Goal: Information Seeking & Learning: Learn about a topic

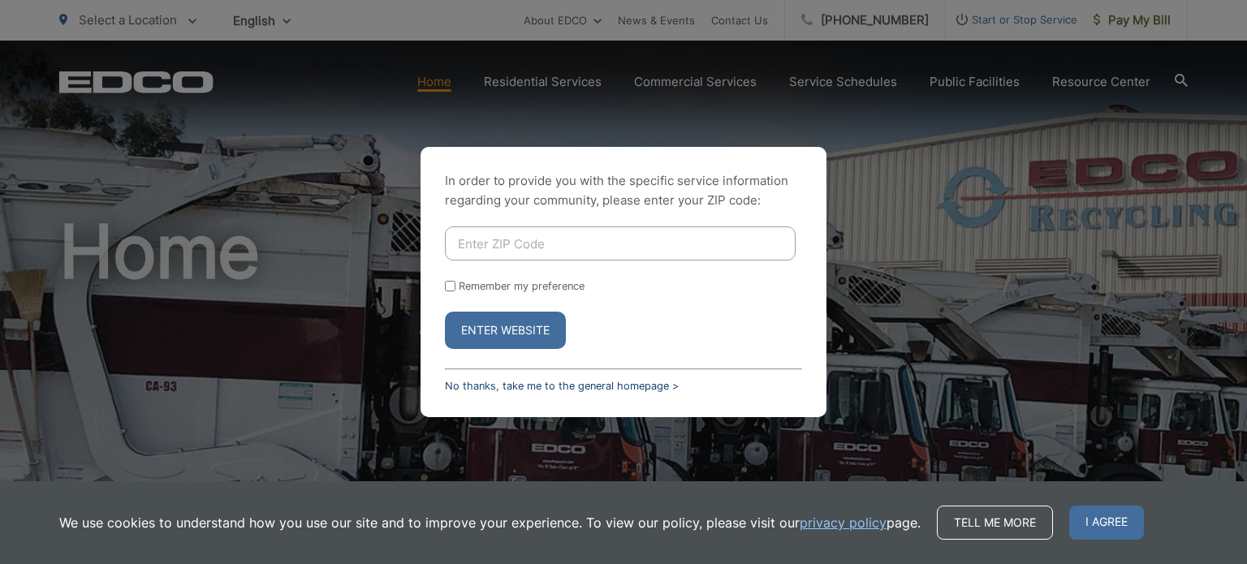
click at [524, 380] on link "No thanks, take me to the general homepage >" at bounding box center [562, 386] width 234 height 12
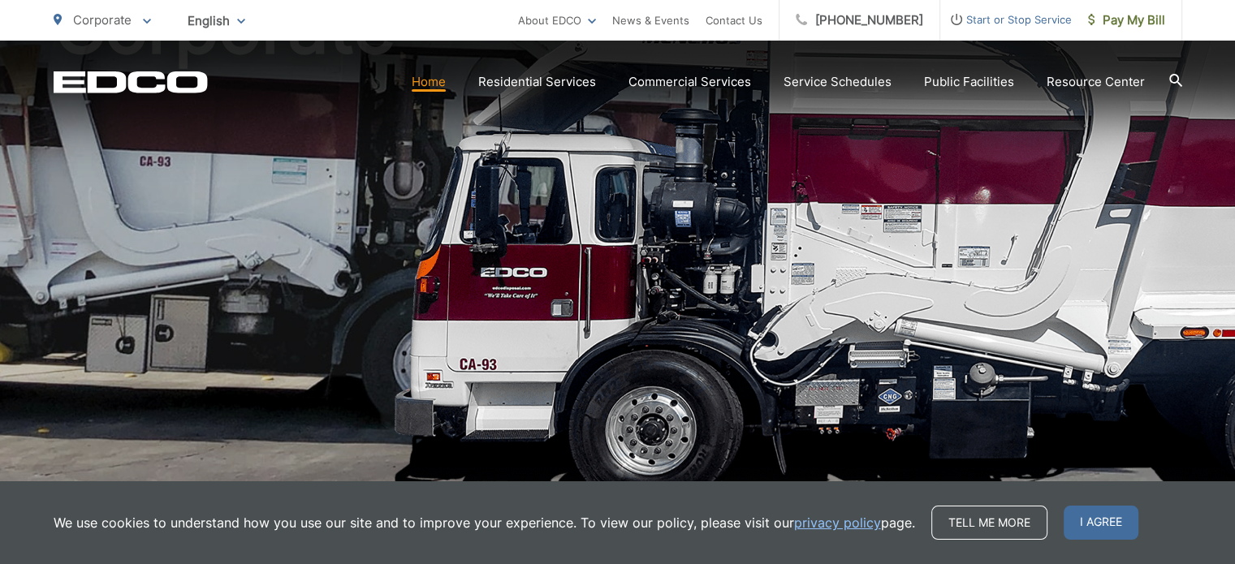
scroll to position [406, 0]
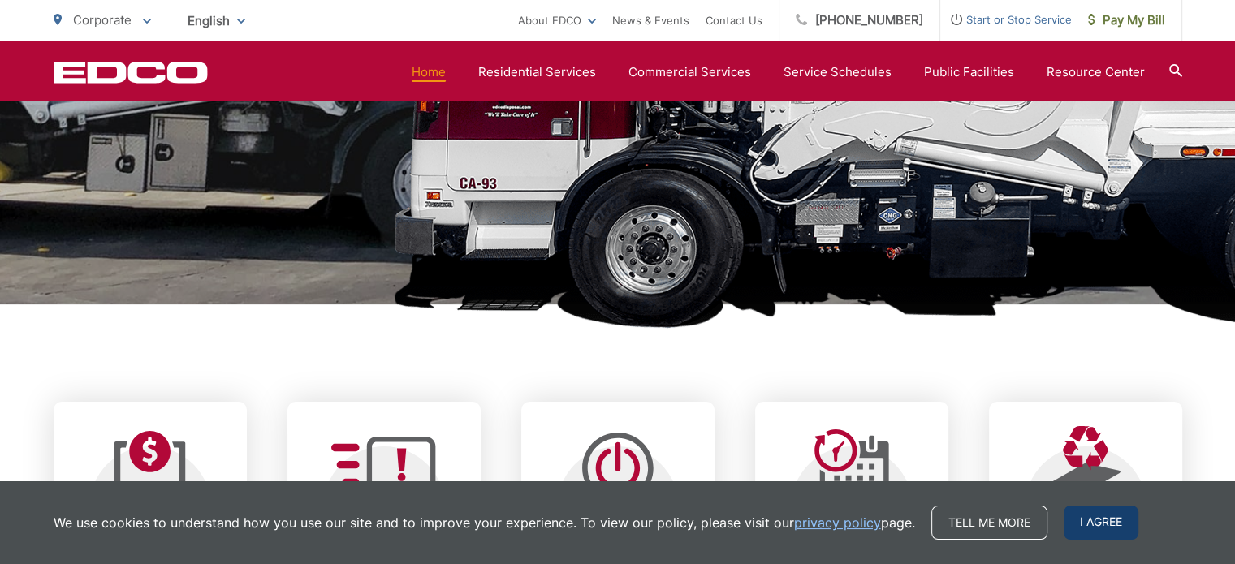
click at [1102, 516] on span "I agree" at bounding box center [1100, 523] width 75 height 34
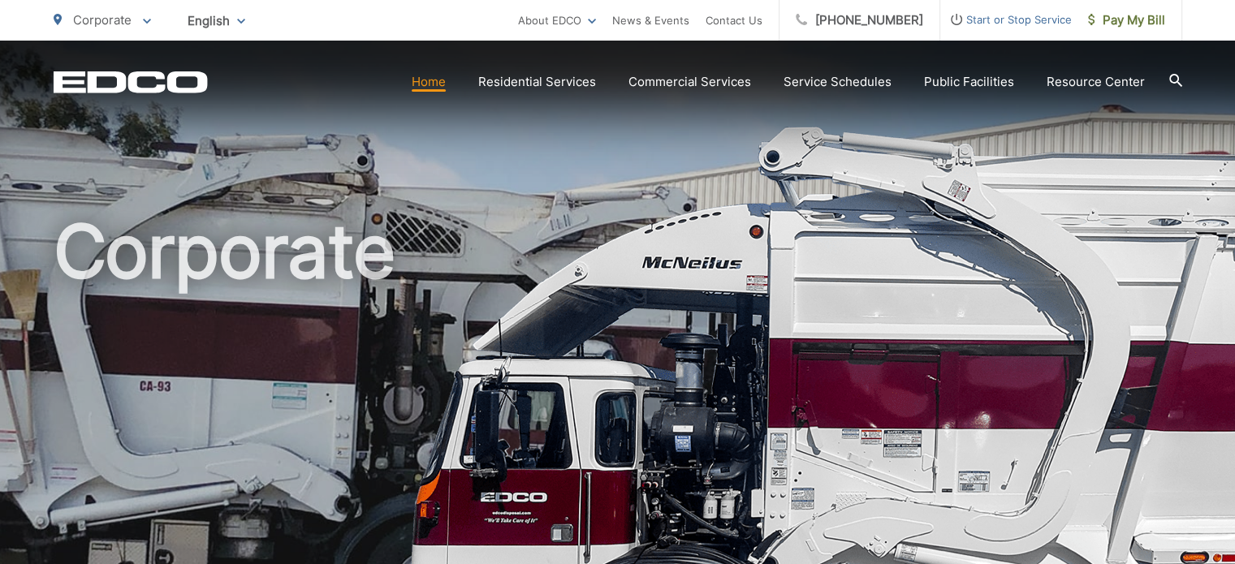
scroll to position [0, 0]
click at [110, 11] on p "Corporate" at bounding box center [102, 20] width 97 height 19
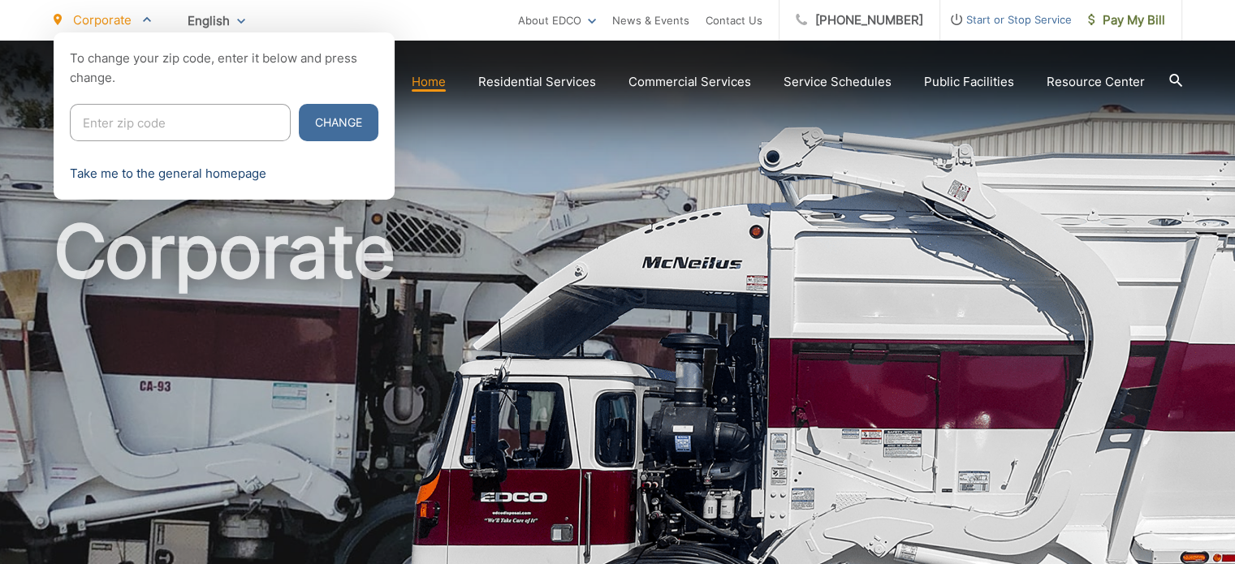
drag, startPoint x: 119, startPoint y: 169, endPoint x: 145, endPoint y: 166, distance: 27.0
click at [118, 168] on link "Take me to the general homepage" at bounding box center [168, 173] width 196 height 19
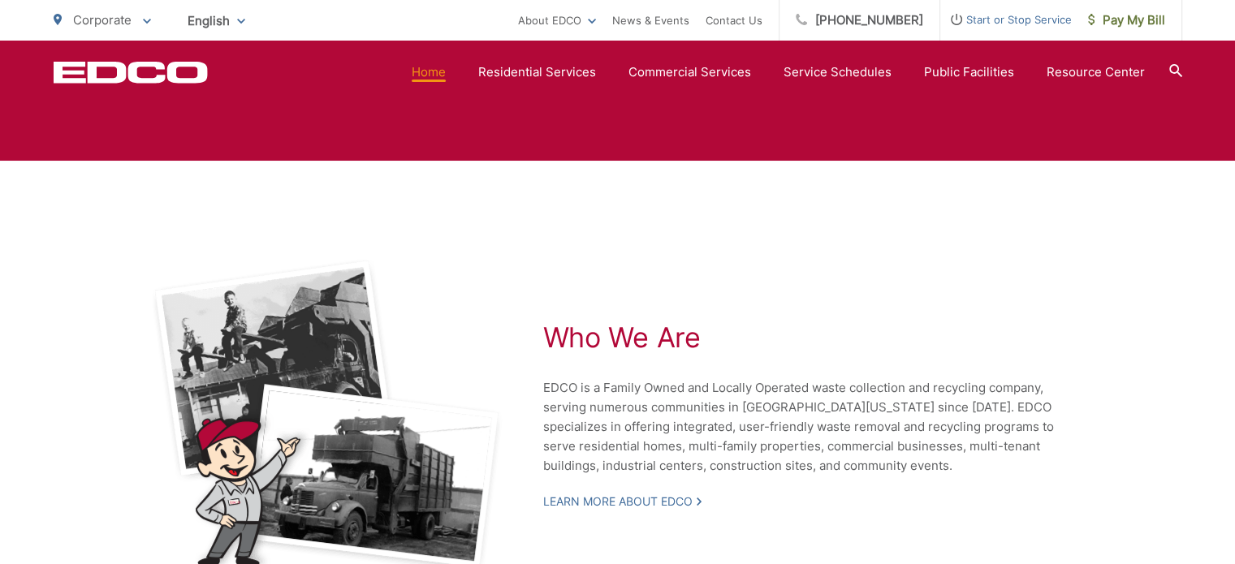
scroll to position [3442, 0]
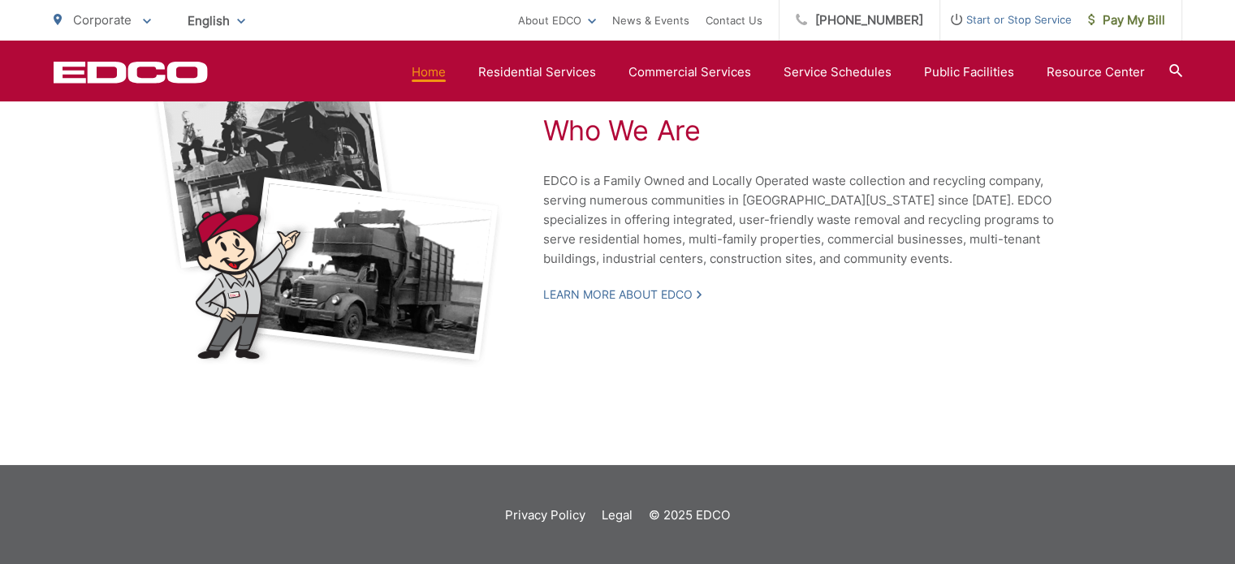
click at [1175, 64] on icon at bounding box center [1174, 70] width 13 height 13
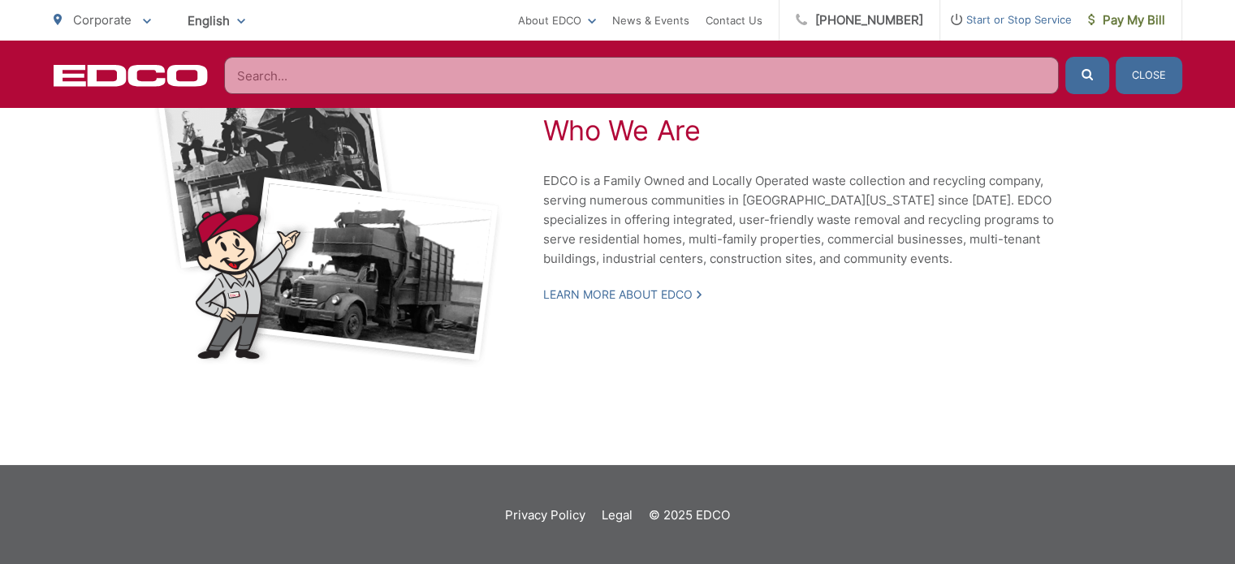
click at [310, 78] on input "Search" at bounding box center [641, 75] width 834 height 37
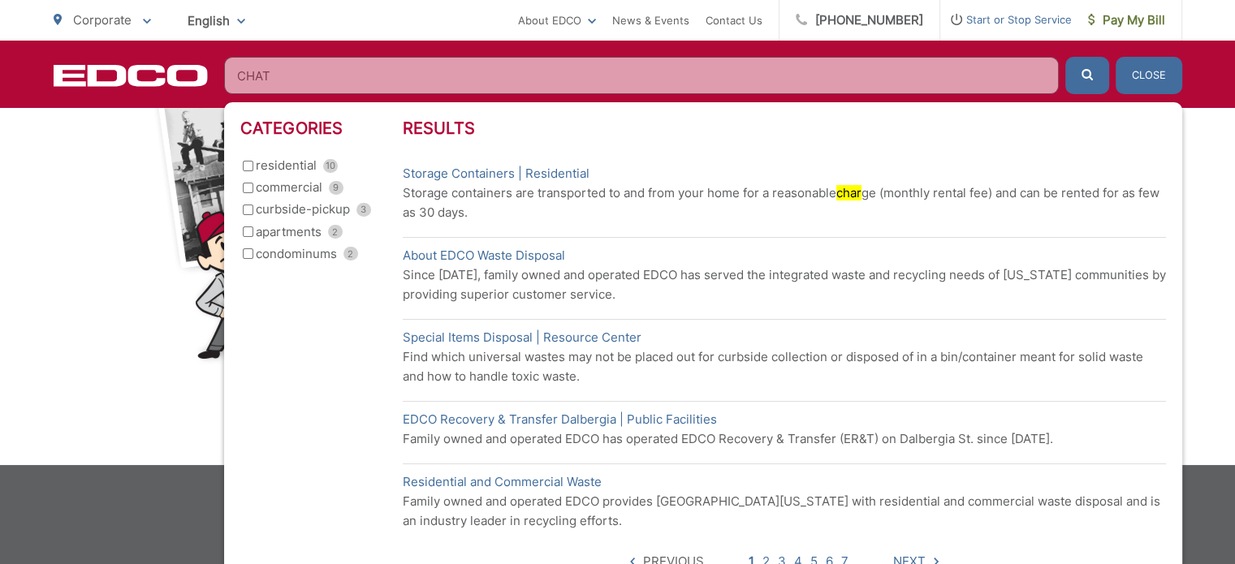
type input "CHAT"
click at [1065, 57] on button "submit" at bounding box center [1087, 75] width 44 height 37
click at [1080, 71] on button "submit" at bounding box center [1087, 75] width 44 height 37
click at [153, 407] on div "Who We Are EDCO is a Family Owned and Locally Operated waste collection and rec…" at bounding box center [618, 209] width 1128 height 511
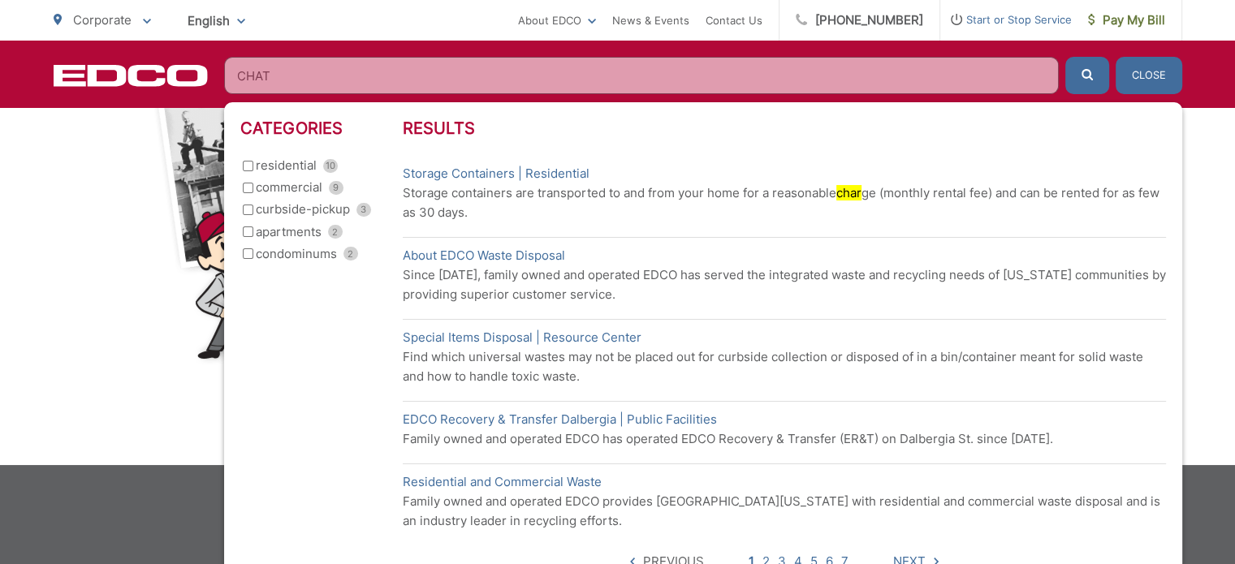
drag, startPoint x: 1153, startPoint y: 64, endPoint x: 1224, endPoint y: 104, distance: 81.8
click at [1153, 64] on button "Close" at bounding box center [1148, 75] width 67 height 37
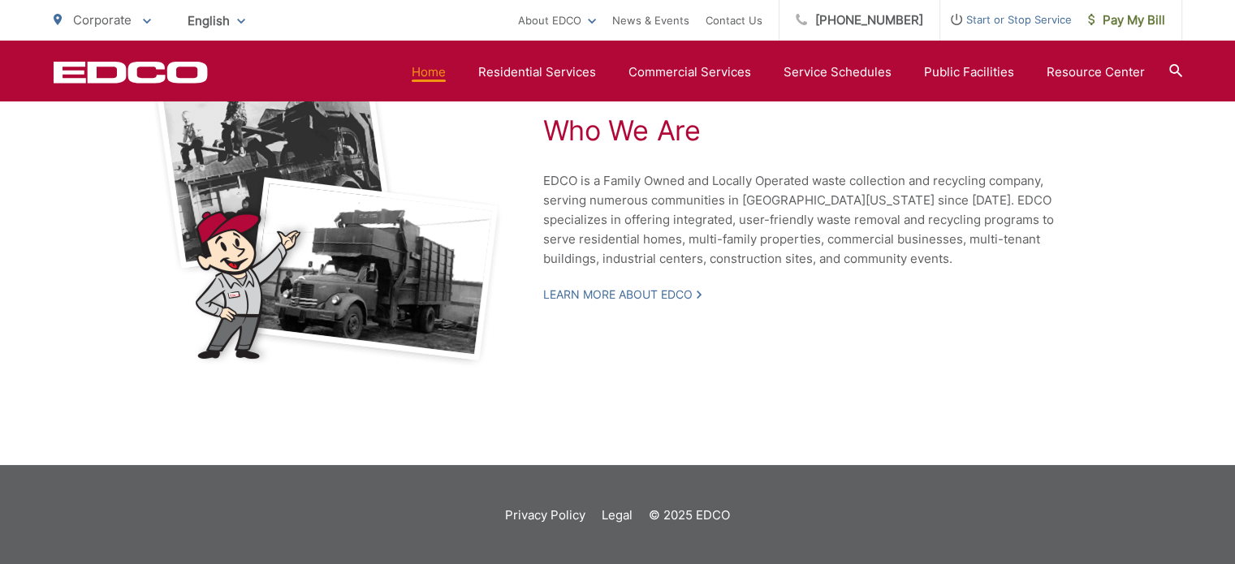
click at [425, 67] on link "Home" at bounding box center [429, 72] width 34 height 19
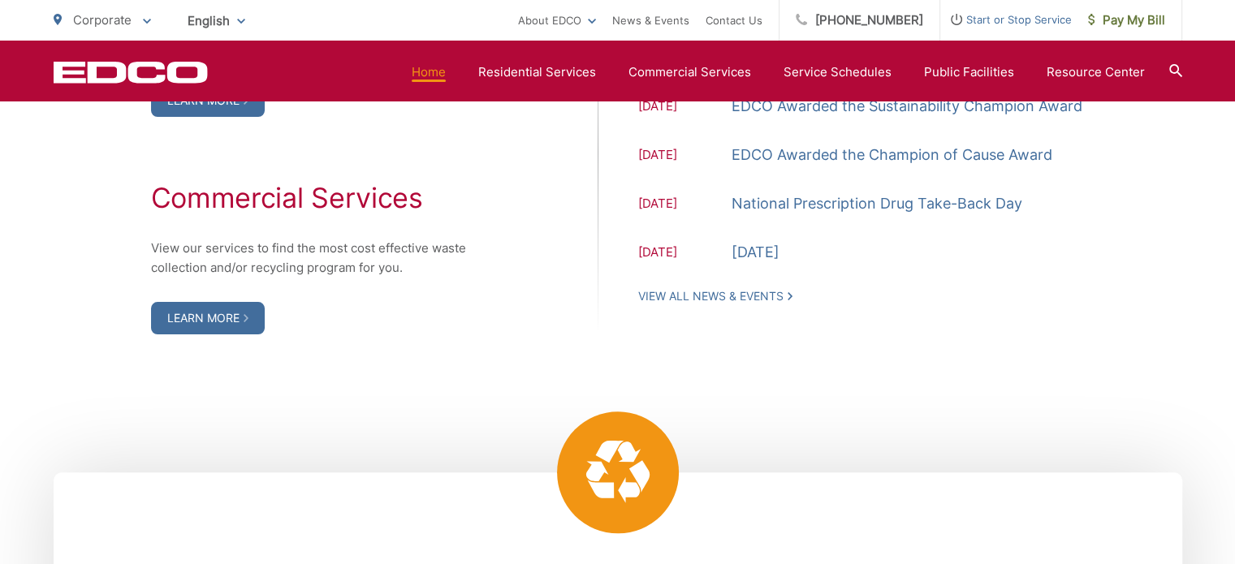
scroll to position [1656, 0]
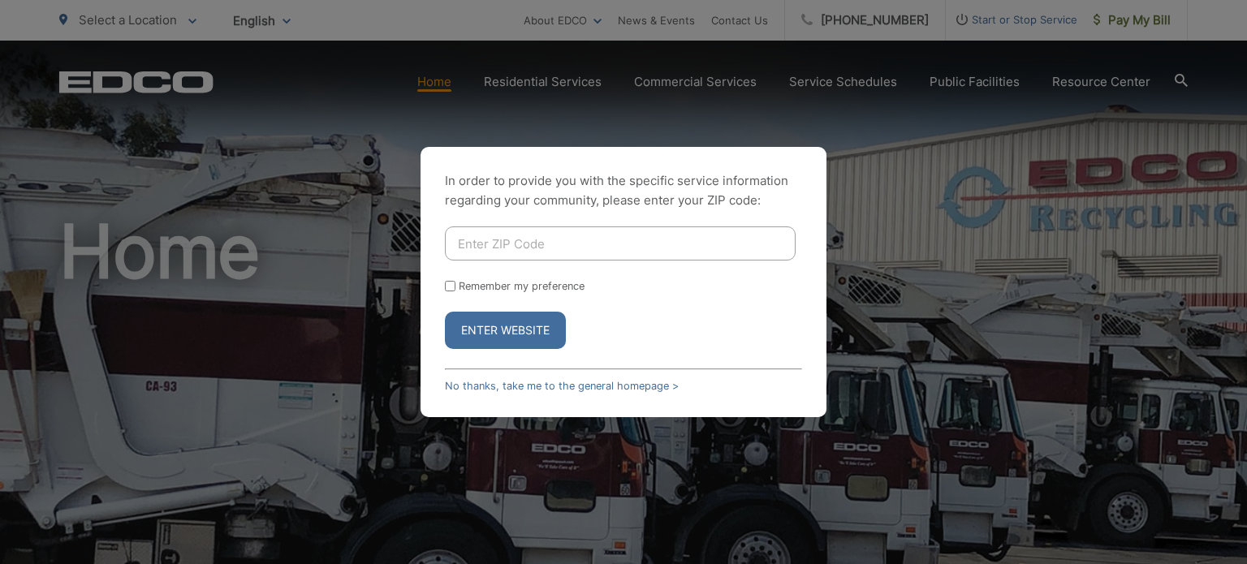
click at [594, 377] on div "In order to provide you with the specific service information regarding your co…" at bounding box center [623, 282] width 406 height 270
click at [588, 380] on link "No thanks, take me to the general homepage >" at bounding box center [562, 386] width 234 height 12
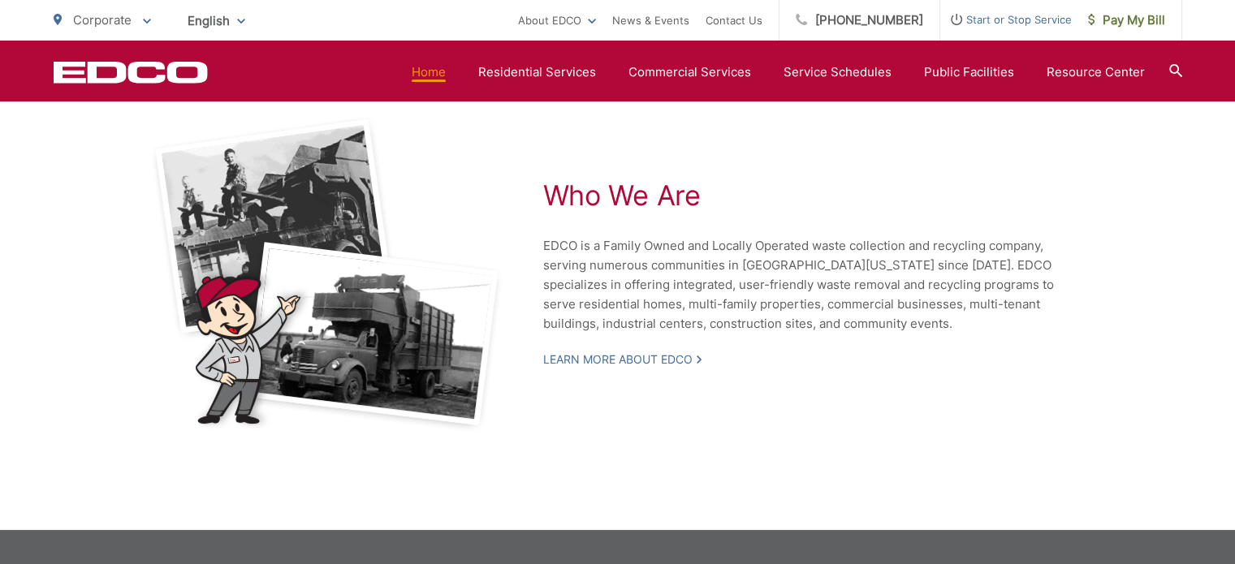
scroll to position [3442, 0]
